Goal: Find specific page/section

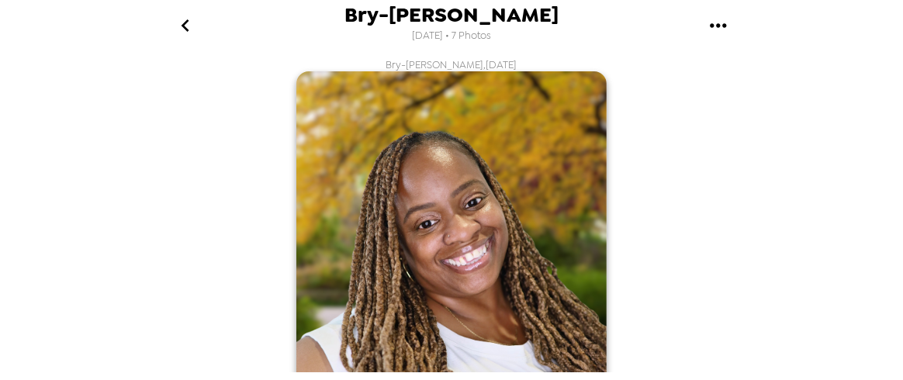
click at [187, 29] on icon "go back" at bounding box center [185, 25] width 25 height 25
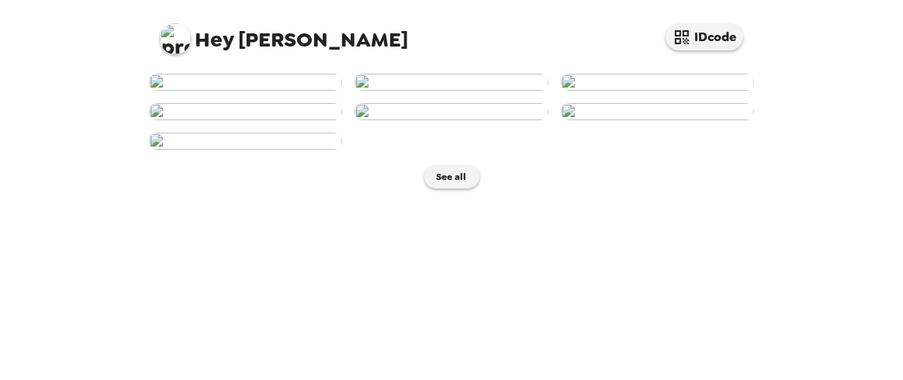
click at [63, 75] on div "Hey [PERSON_NAME] IDcode See all" at bounding box center [451, 190] width 903 height 380
click at [492, 120] on img at bounding box center [450, 111] width 193 height 17
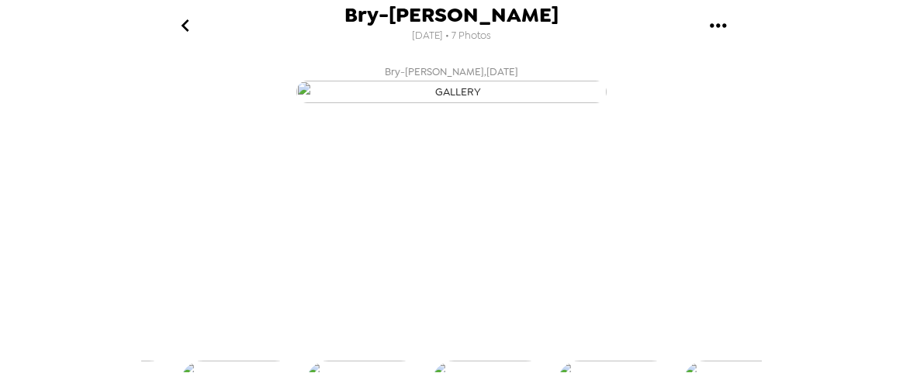
scroll to position [0, 499]
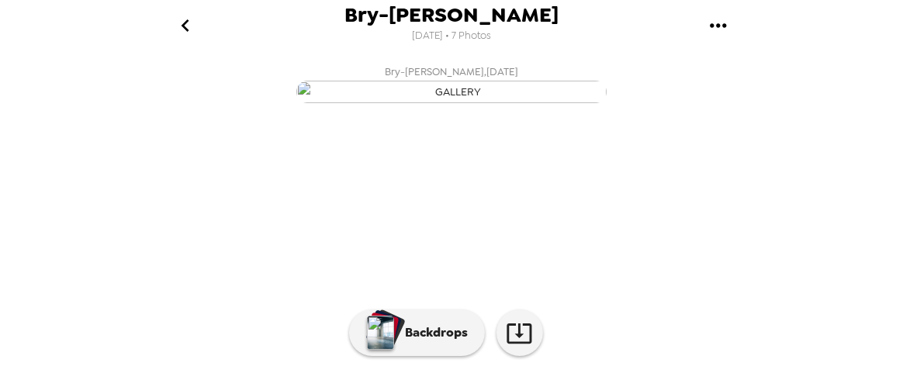
click at [180, 25] on icon "go back" at bounding box center [185, 25] width 25 height 25
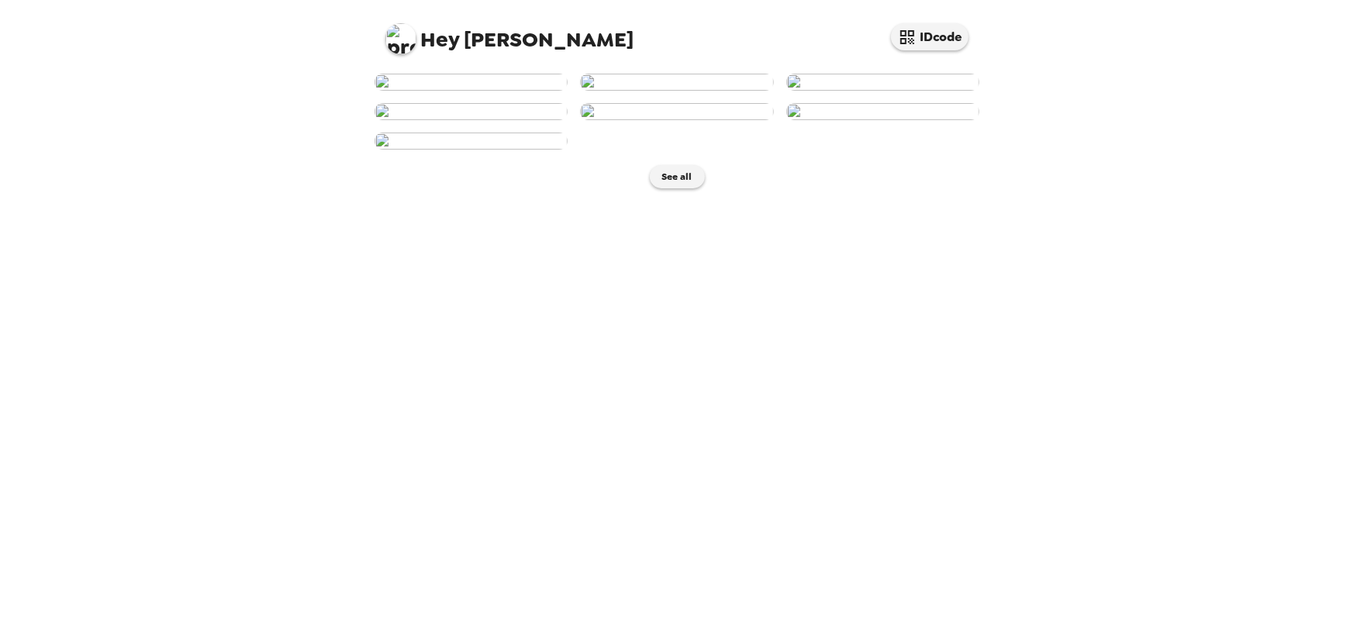
scroll to position [240, 0]
